Goal: Task Accomplishment & Management: Complete application form

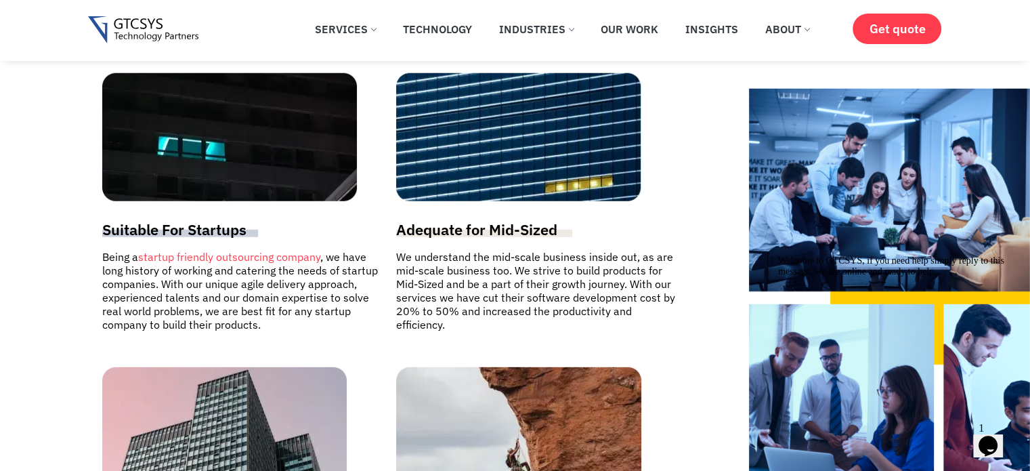
scroll to position [4062, 0]
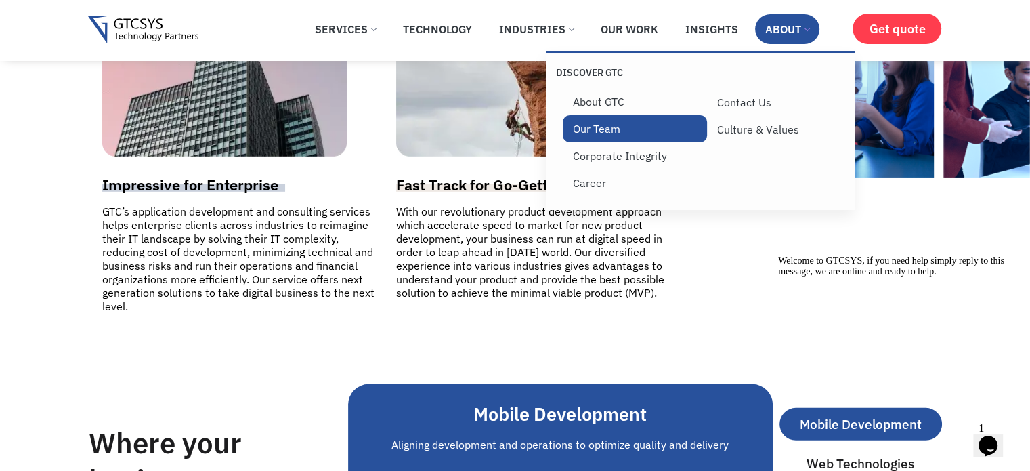
click at [586, 133] on link "Our Team" at bounding box center [635, 128] width 144 height 27
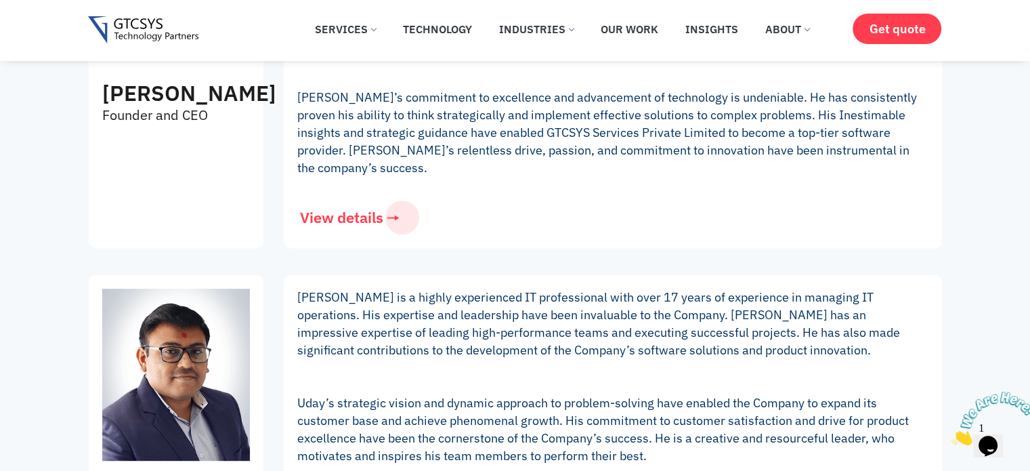
scroll to position [542, 0]
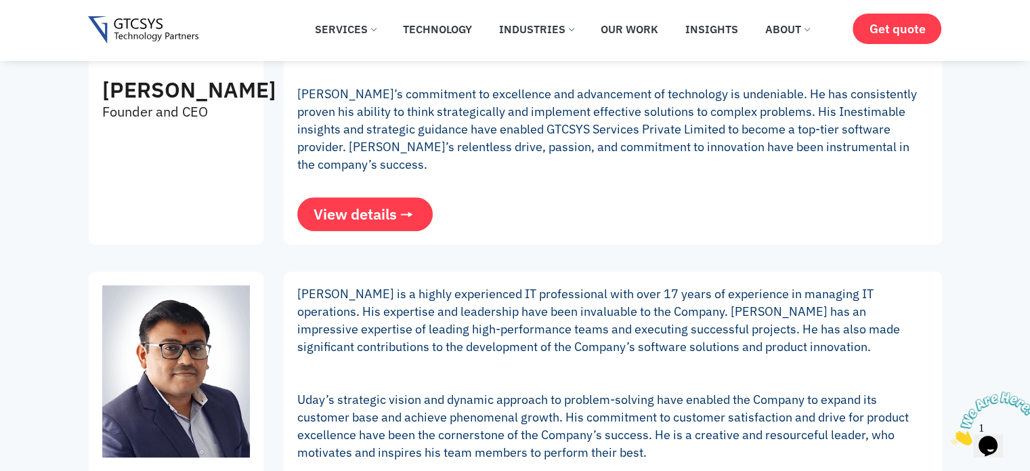
click at [376, 215] on span "View details" at bounding box center [354, 214] width 83 height 15
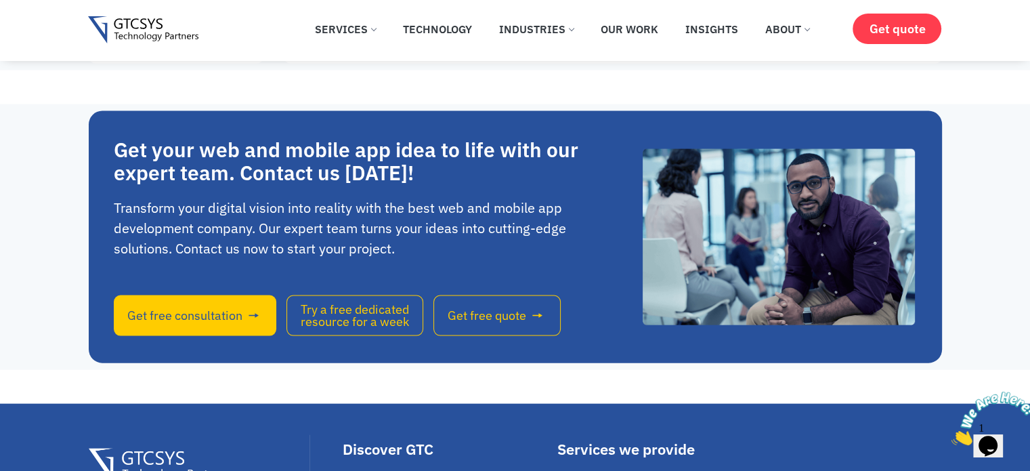
scroll to position [2911, 0]
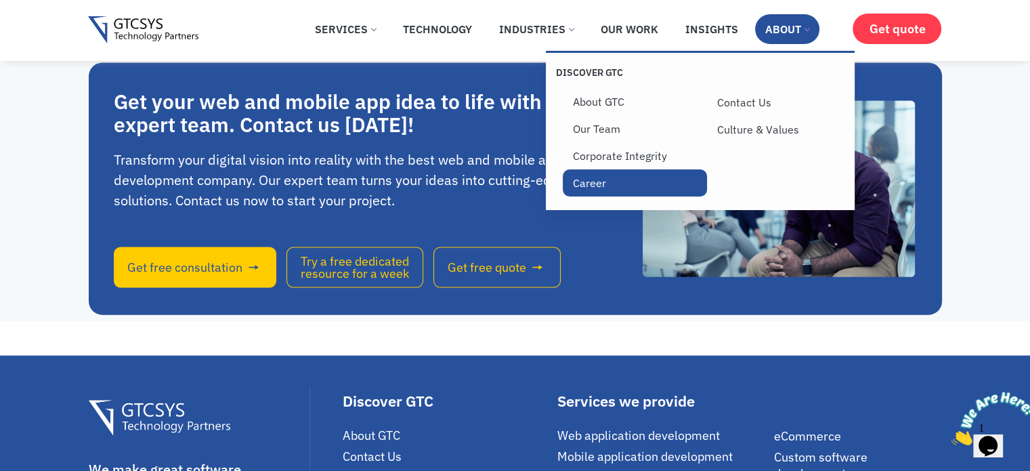
click at [609, 186] on link "Career" at bounding box center [635, 182] width 144 height 27
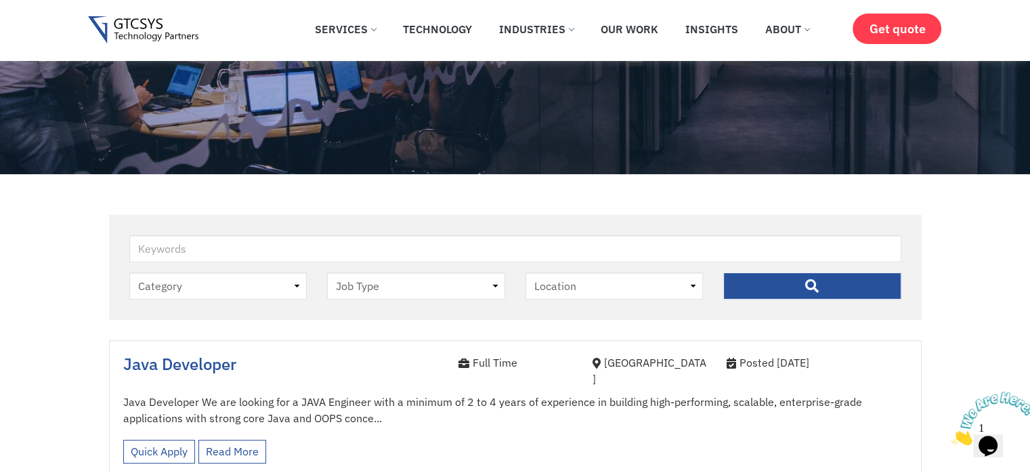
scroll to position [271, 0]
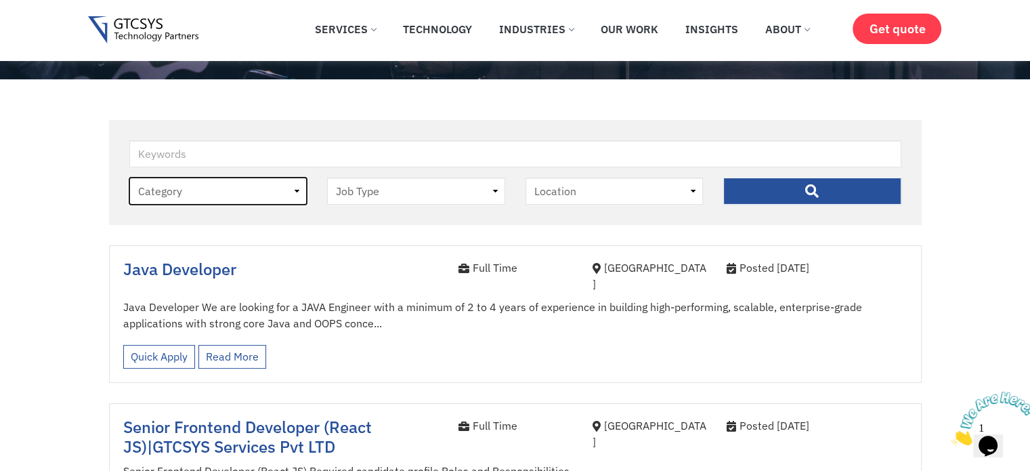
click at [262, 192] on select "Category job" at bounding box center [218, 190] width 178 height 27
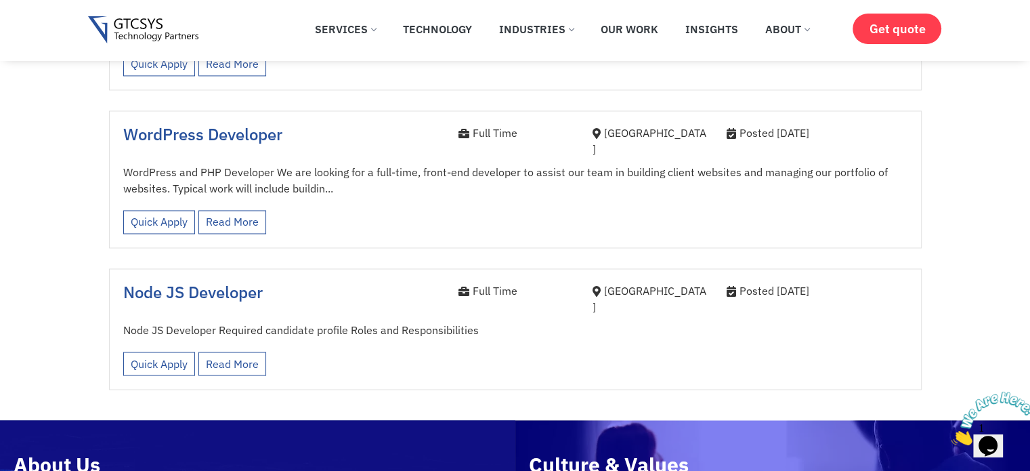
scroll to position [2437, 0]
